Goal: Navigation & Orientation: Find specific page/section

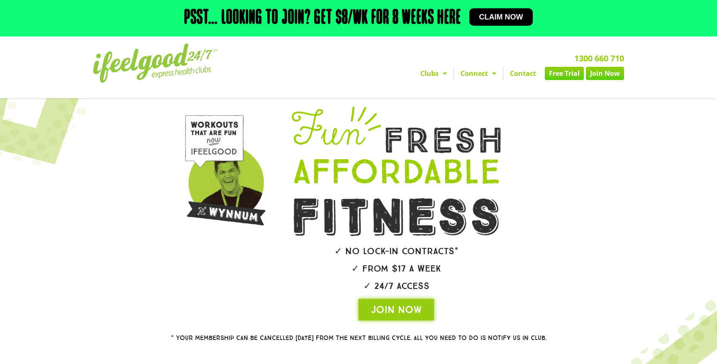
click at [440, 73] on span "Menu" at bounding box center [443, 73] width 8 height 15
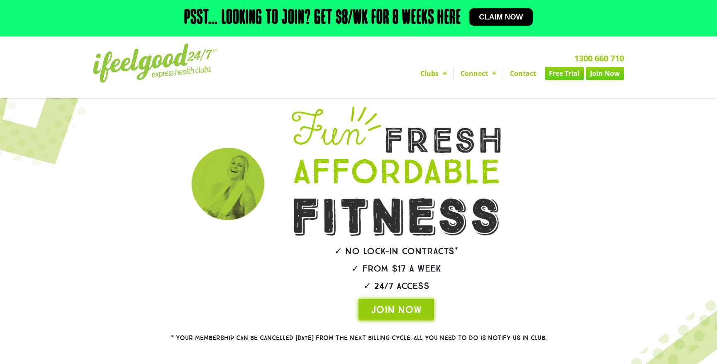
click at [440, 73] on span "Menu" at bounding box center [443, 73] width 8 height 15
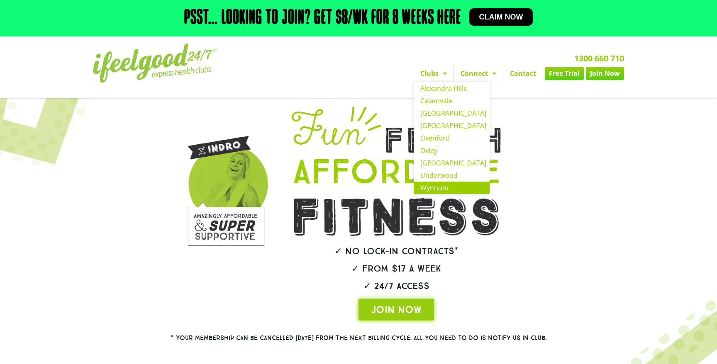
click at [434, 188] on link "Wynnum" at bounding box center [452, 188] width 76 height 12
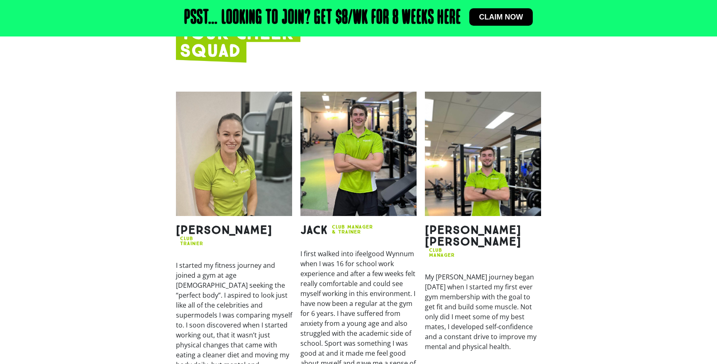
scroll to position [976, 0]
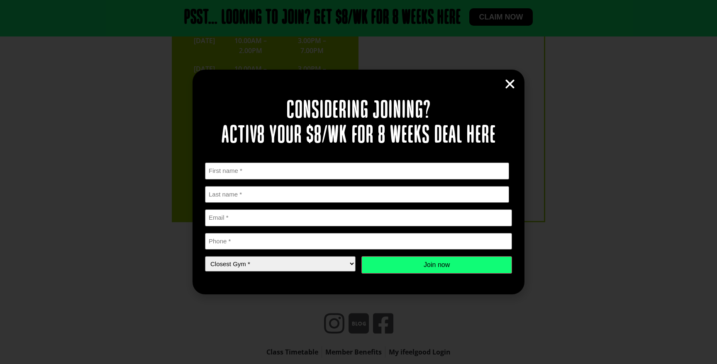
scroll to position [1922, 0]
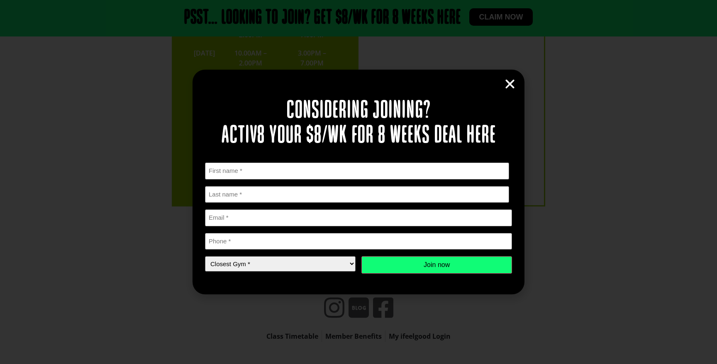
click at [508, 84] on icon "Close" at bounding box center [510, 84] width 12 height 12
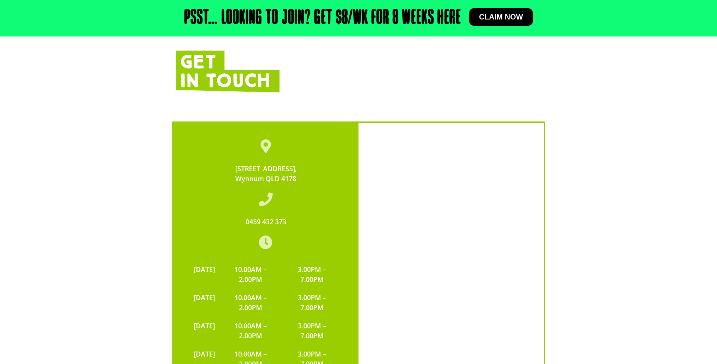
scroll to position [1651, 0]
